Goal: Find specific fact: Find specific fact

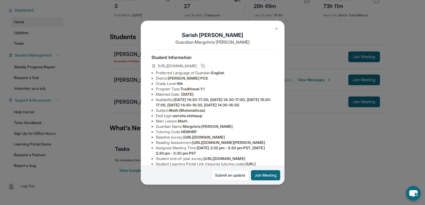
scroll to position [91, 0]
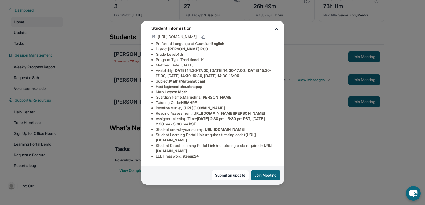
click at [279, 28] on img at bounding box center [276, 29] width 4 height 4
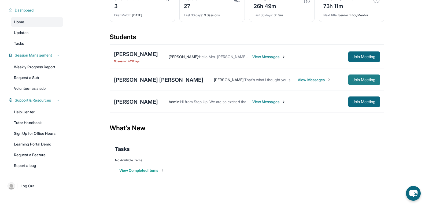
click at [364, 79] on span "Join Meeting" at bounding box center [364, 79] width 23 height 3
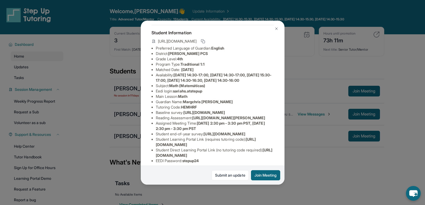
scroll to position [38, 0]
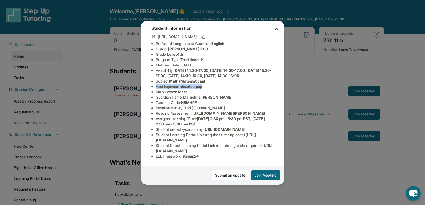
click at [319, 80] on div "[PERSON_NAME] Guardian: Margchris [PERSON_NAME] Student Information [URL][DOMAI…" at bounding box center [212, 102] width 425 height 205
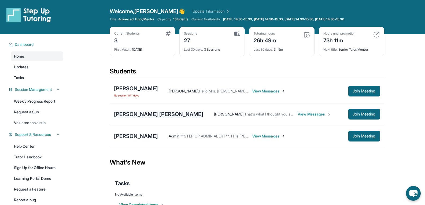
click at [149, 115] on div "[PERSON_NAME] [PERSON_NAME]" at bounding box center [159, 115] width 90 height 8
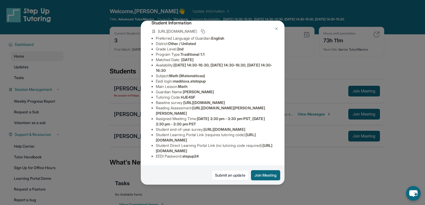
scroll to position [86, 0]
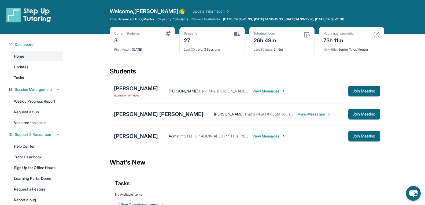
scroll to position [8, 0]
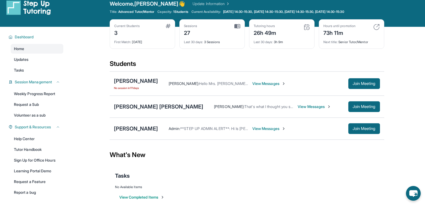
click at [149, 112] on div "Maddox Agostini Fernanda Agostini : That's what I thought you said, but I just …" at bounding box center [247, 107] width 275 height 22
click at [150, 107] on div "[PERSON_NAME] [PERSON_NAME]" at bounding box center [159, 107] width 90 height 8
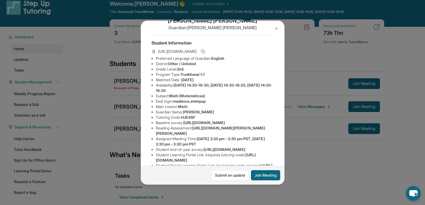
scroll to position [27, 0]
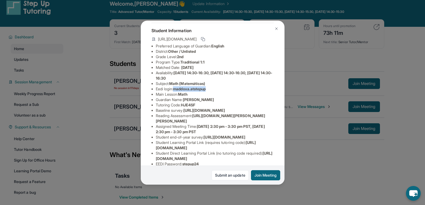
drag, startPoint x: 176, startPoint y: 93, endPoint x: 214, endPoint y: 91, distance: 38.4
click at [214, 91] on li "Eedi login : maddoxa.atstepup" at bounding box center [215, 88] width 118 height 5
copy span "maddoxa.atstepup"
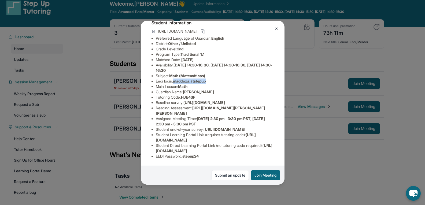
scroll to position [86, 0]
drag, startPoint x: 206, startPoint y: 152, endPoint x: 186, endPoint y: 153, distance: 19.9
click at [186, 154] on li "EEDI Password : stepup24" at bounding box center [215, 156] width 118 height 5
copy span "stepup24"
